Goal: Information Seeking & Learning: Learn about a topic

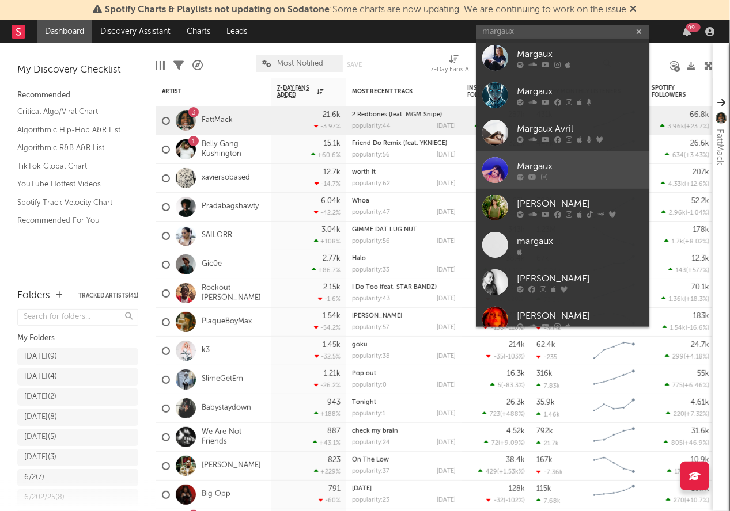
type input "margaux"
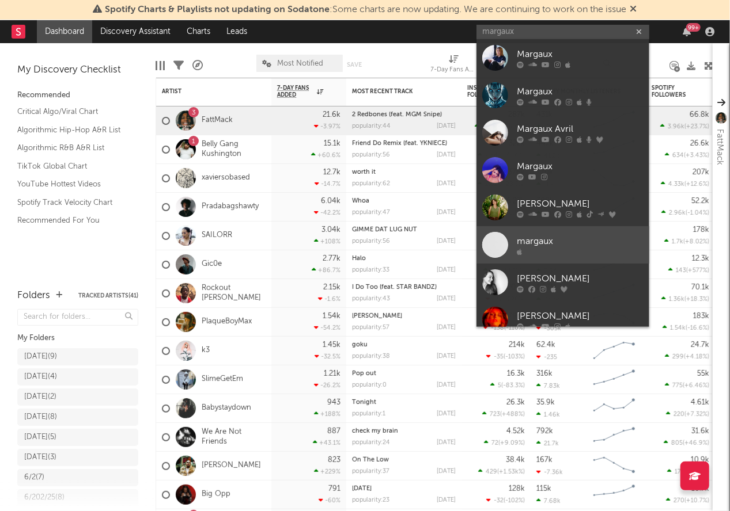
click at [547, 251] on div at bounding box center [580, 252] width 127 height 7
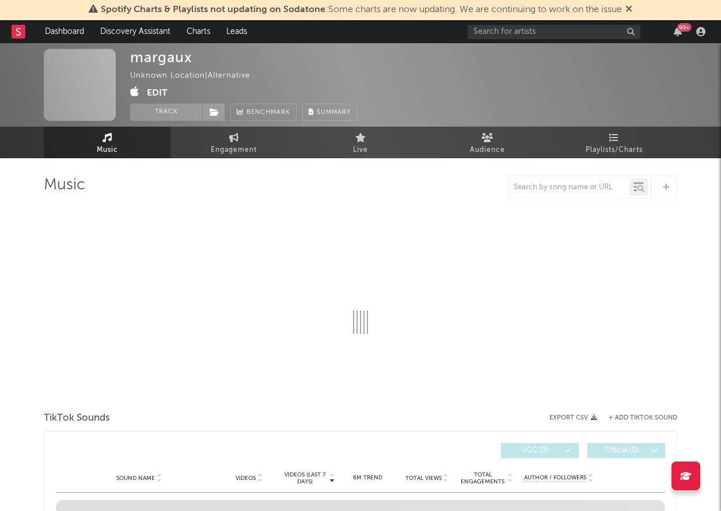
select select "1w"
